Goal: Transaction & Acquisition: Purchase product/service

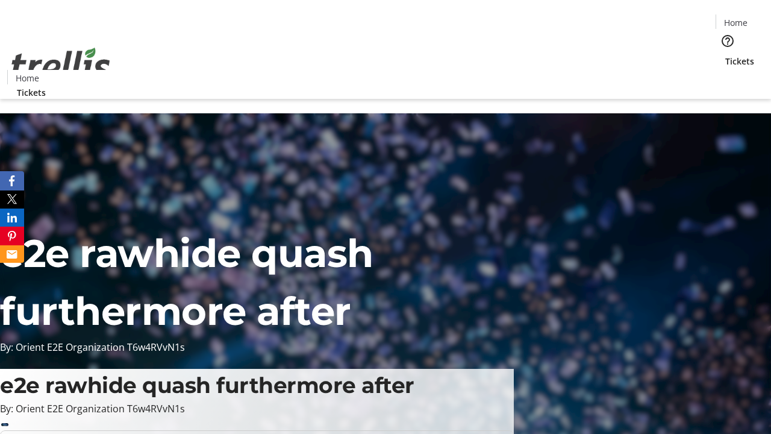
click at [725, 55] on span "Tickets" at bounding box center [739, 61] width 29 height 13
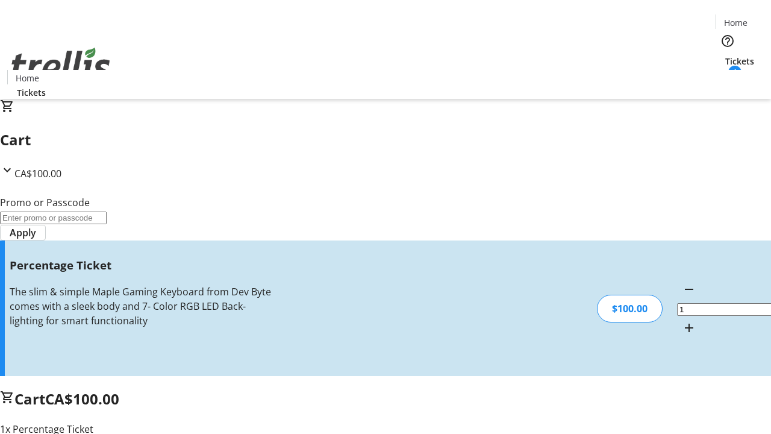
type input "BAR"
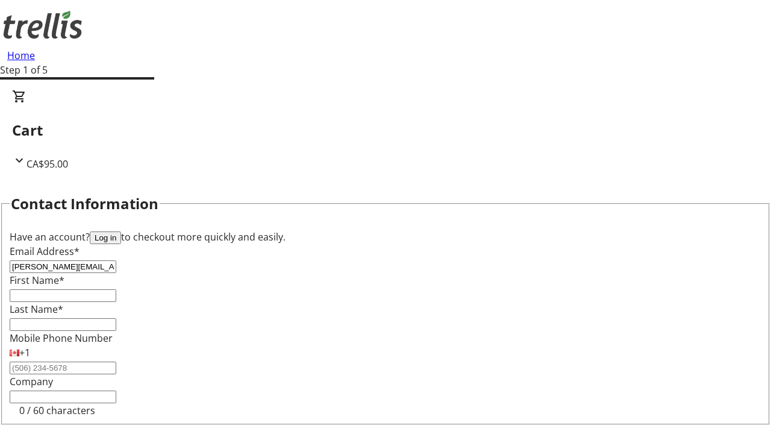
type input "[PERSON_NAME][EMAIL_ADDRESS][DOMAIN_NAME]"
type input "[PERSON_NAME]"
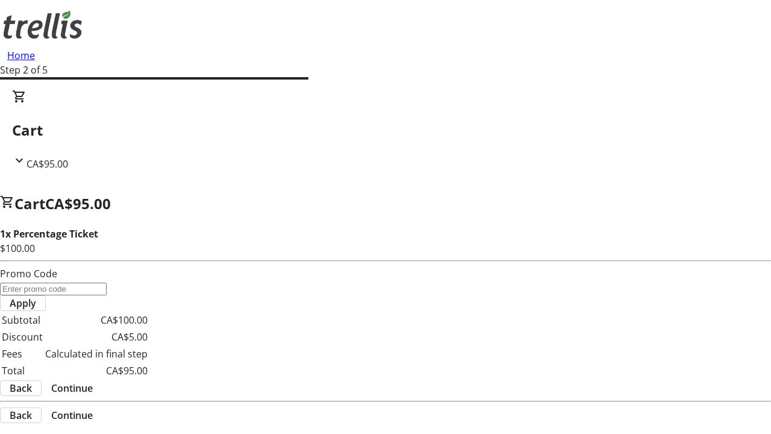
click at [93, 381] on span "Continue" at bounding box center [72, 388] width 42 height 14
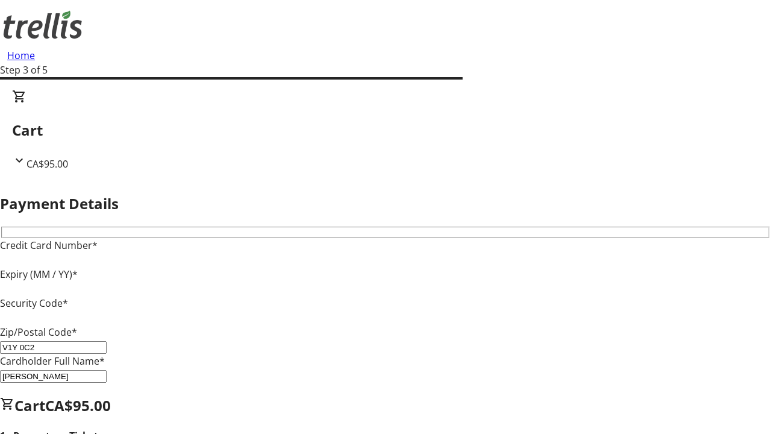
type input "V1Y 0C2"
